Goal: Transaction & Acquisition: Book appointment/travel/reservation

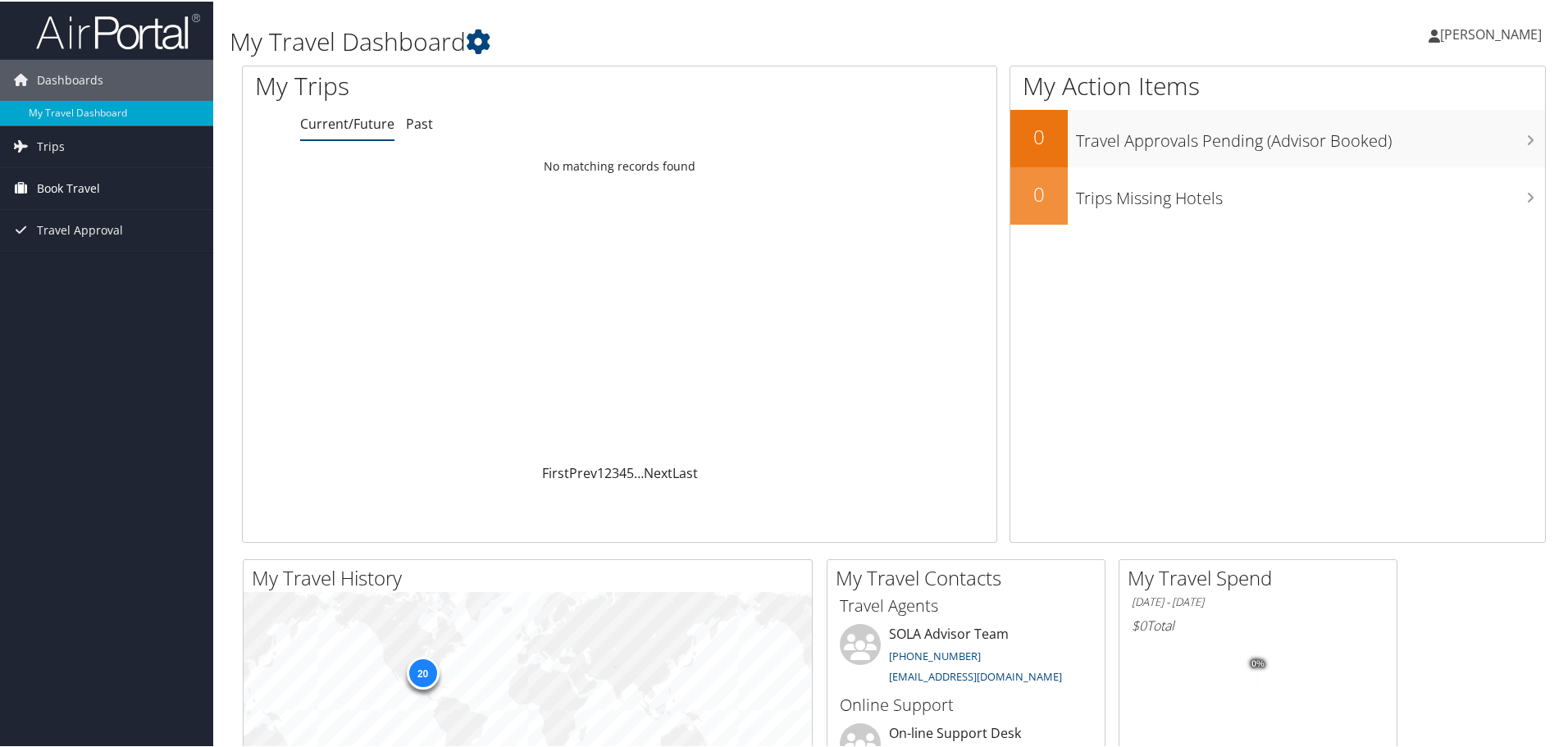
click at [87, 188] on span "Book Travel" at bounding box center [68, 187] width 63 height 41
click at [107, 240] on link "Book/Manage Online Trips" at bounding box center [106, 244] width 213 height 25
click at [1510, 38] on span "[PERSON_NAME]" at bounding box center [1491, 32] width 102 height 18
click at [1449, 266] on link "Sign Out" at bounding box center [1446, 267] width 183 height 28
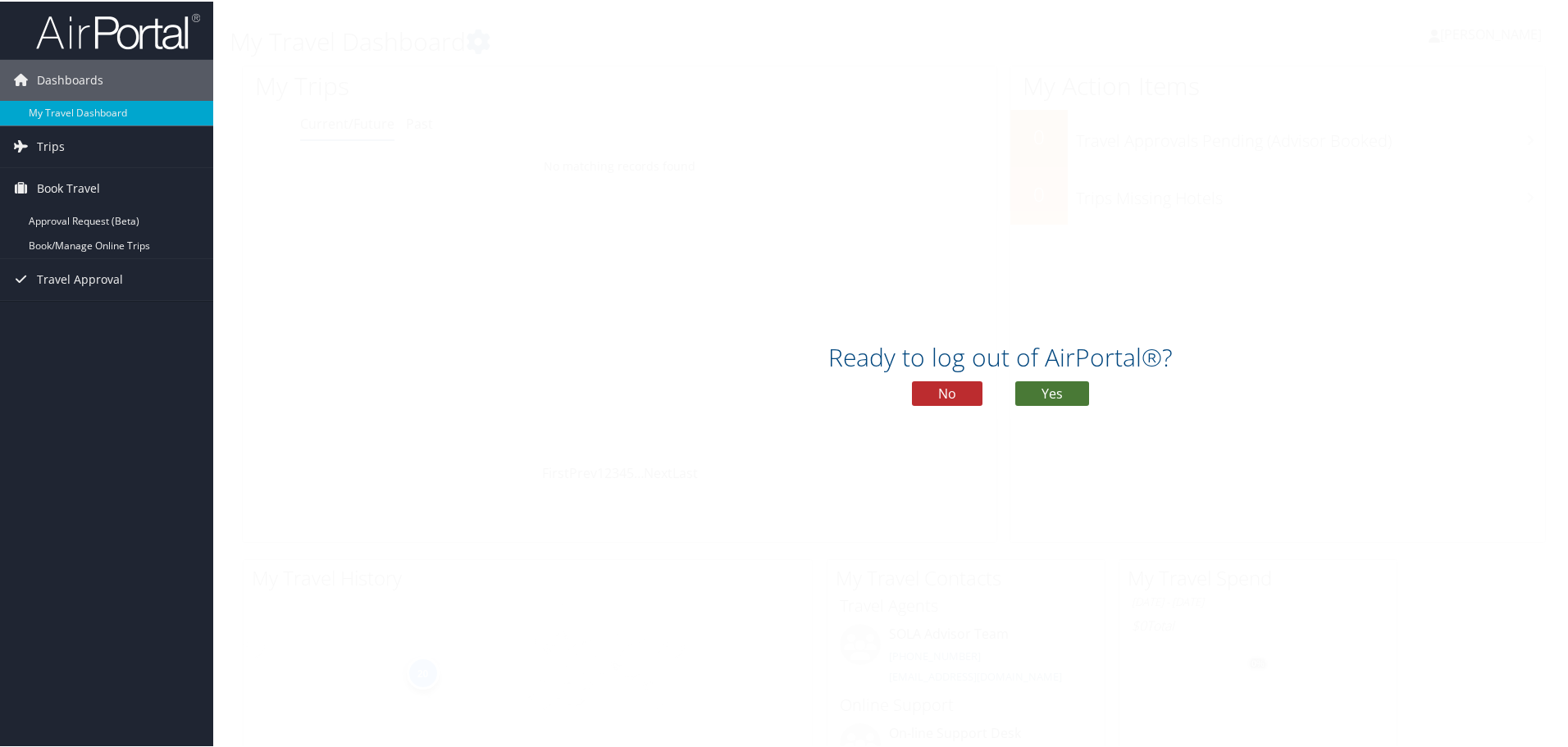
drag, startPoint x: 1069, startPoint y: 396, endPoint x: 1059, endPoint y: 385, distance: 14.9
click at [1069, 395] on button "Yes" at bounding box center [1052, 391] width 74 height 25
